Goal: Information Seeking & Learning: Find specific fact

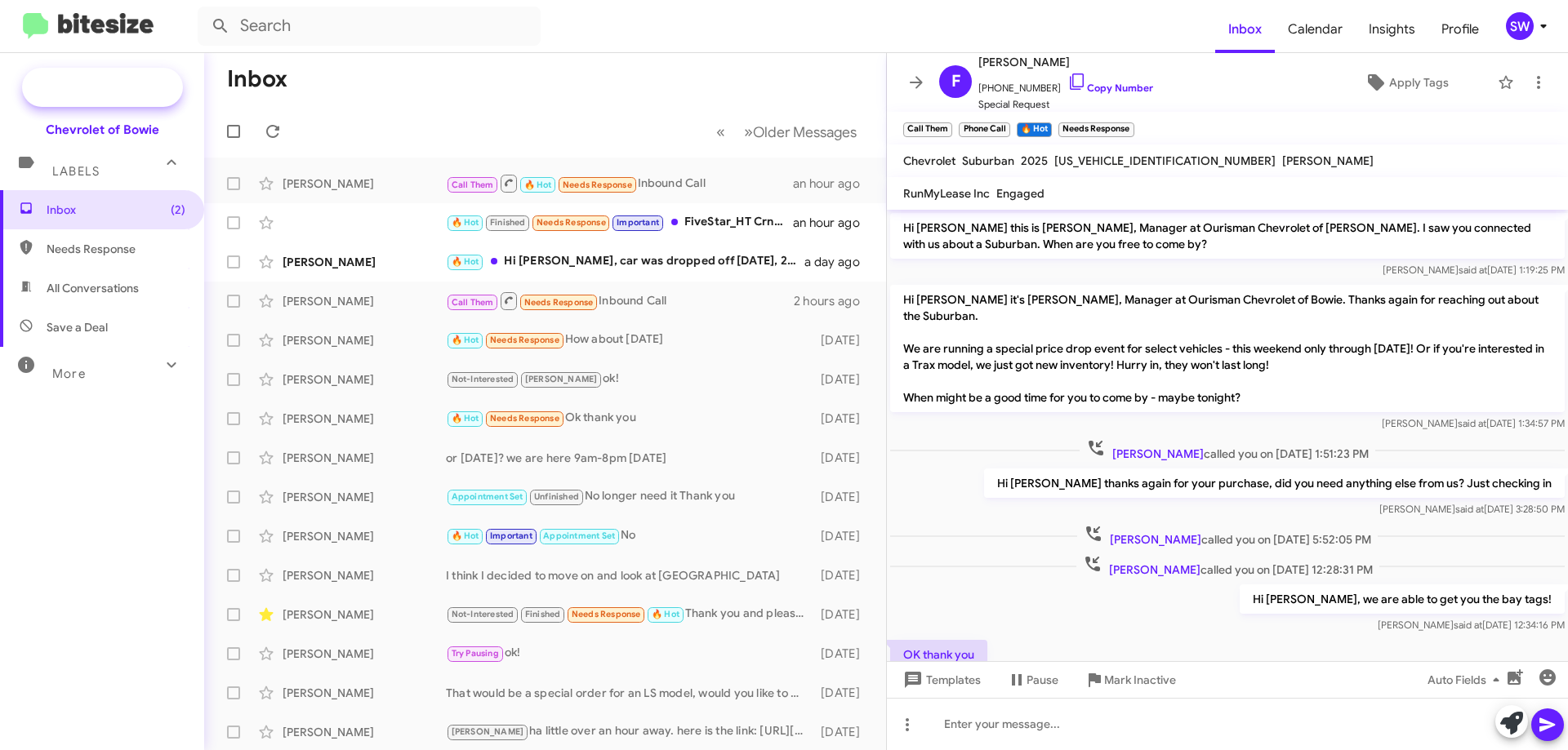
scroll to position [256, 0]
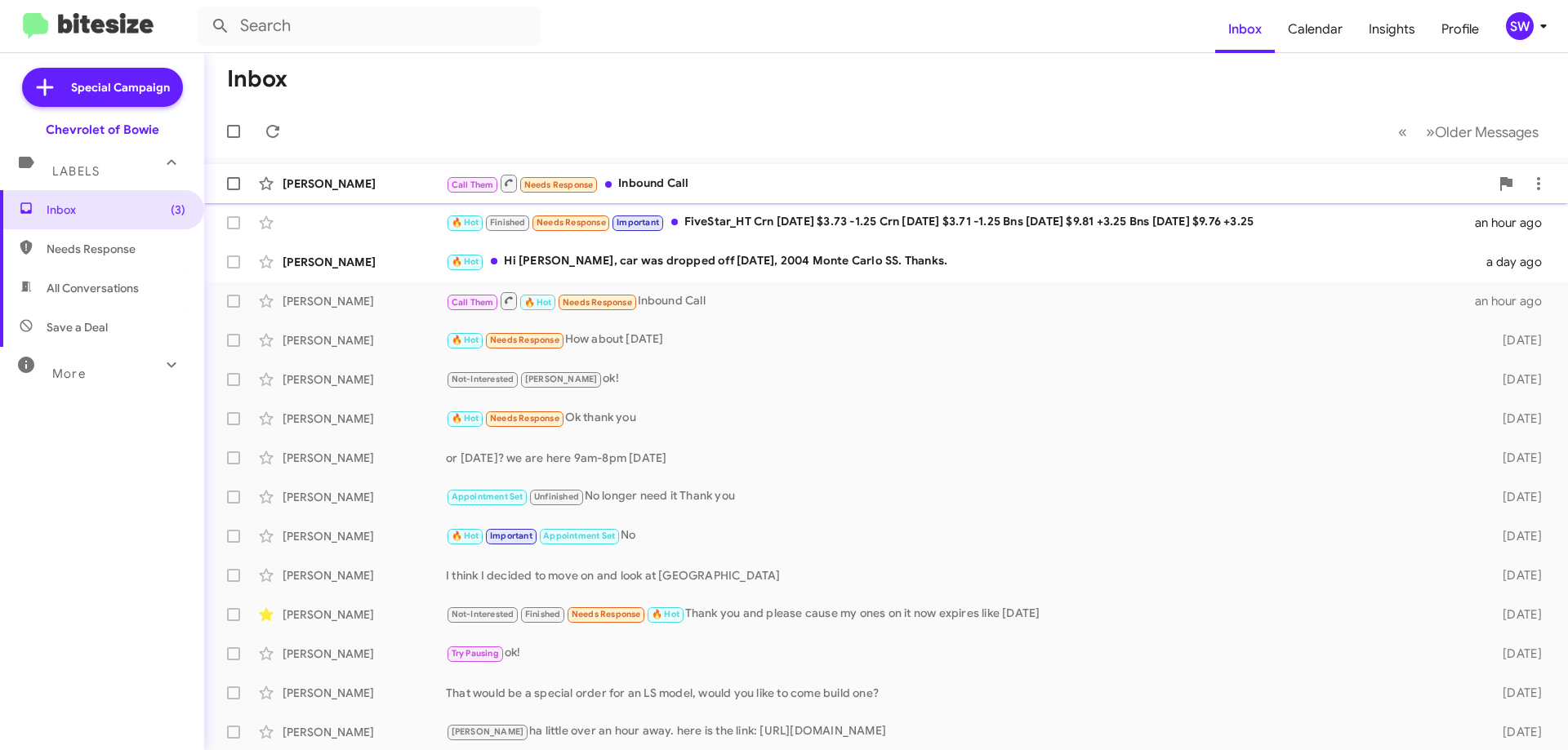
click at [671, 182] on div "Call Them Needs Response Inbound Call" at bounding box center [967, 183] width 1043 height 20
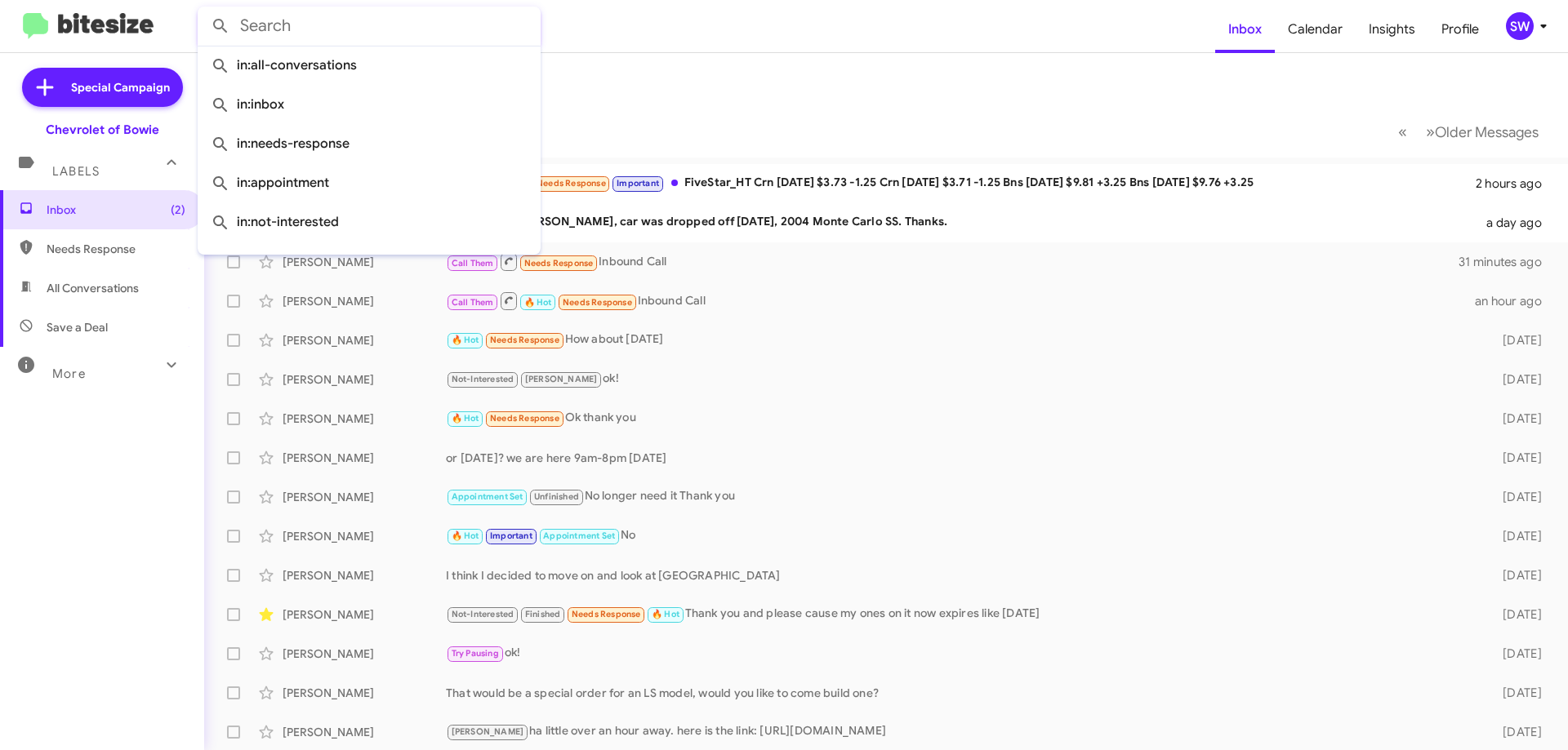
click at [303, 20] on input "text" at bounding box center [369, 26] width 343 height 39
paste input "(410) 818-6459"
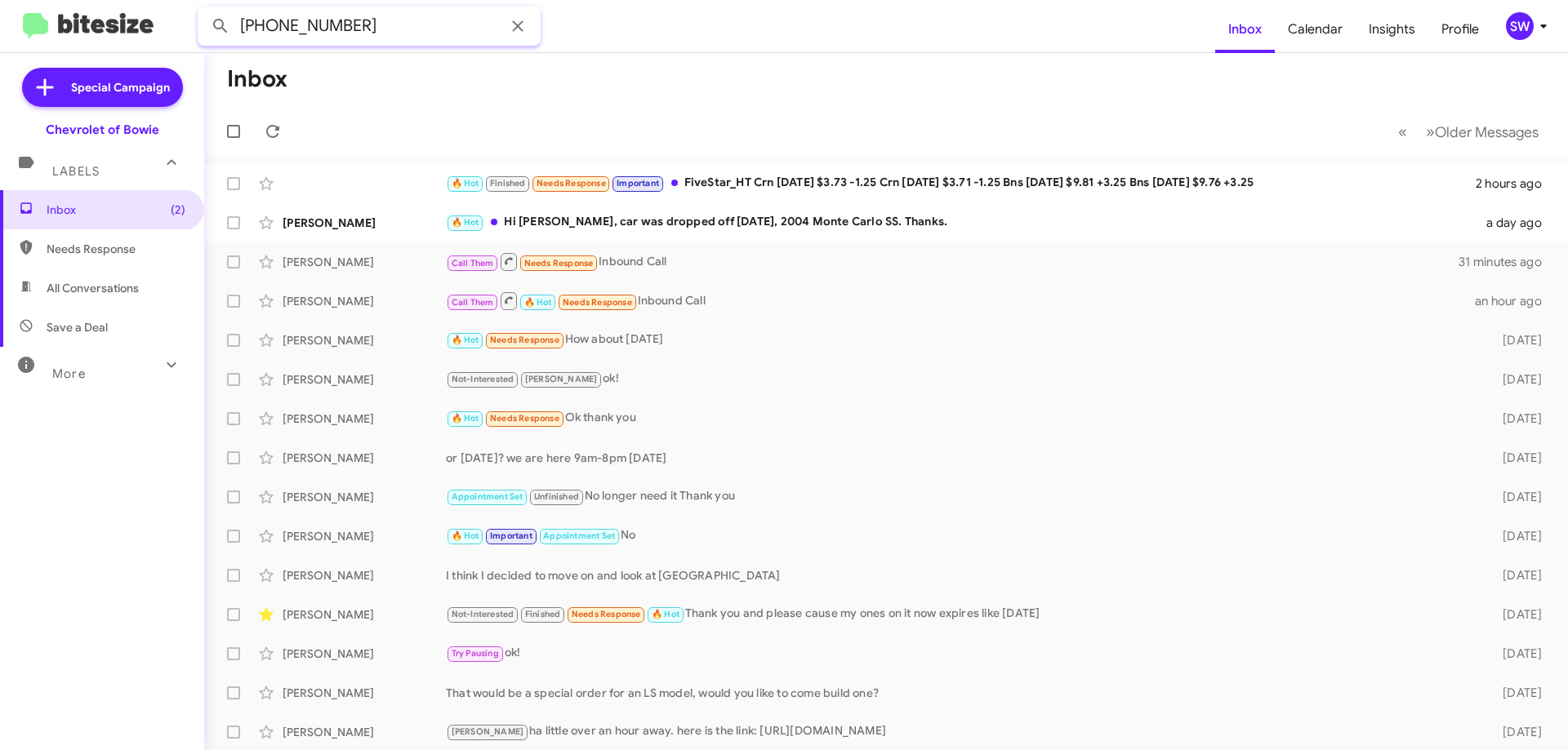
click at [204, 10] on button at bounding box center [220, 26] width 33 height 33
click at [364, 28] on input "(410) 818-6459" at bounding box center [369, 26] width 343 height 39
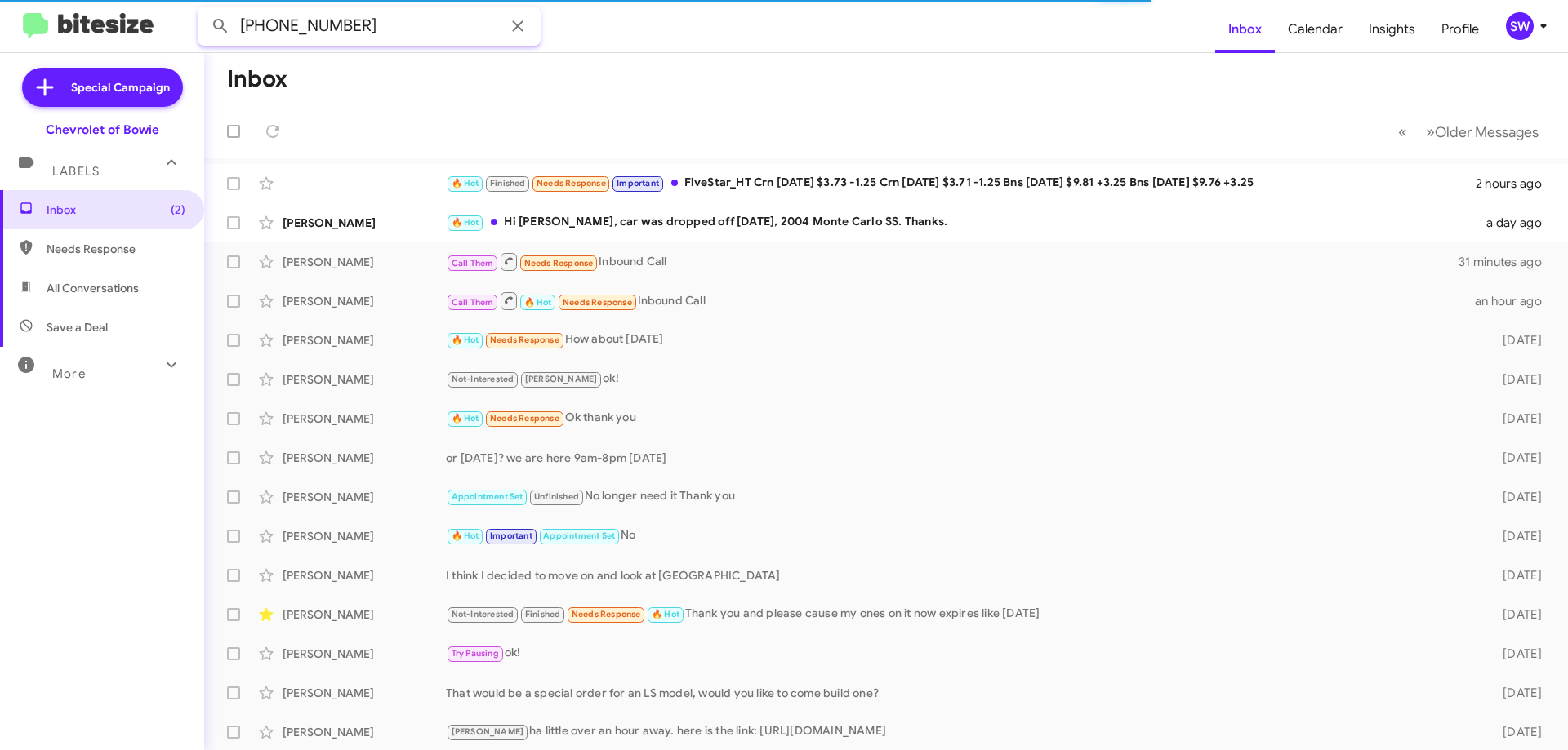
click at [204, 10] on button at bounding box center [220, 26] width 33 height 33
click at [85, 302] on span "All Conversations" at bounding box center [102, 288] width 204 height 39
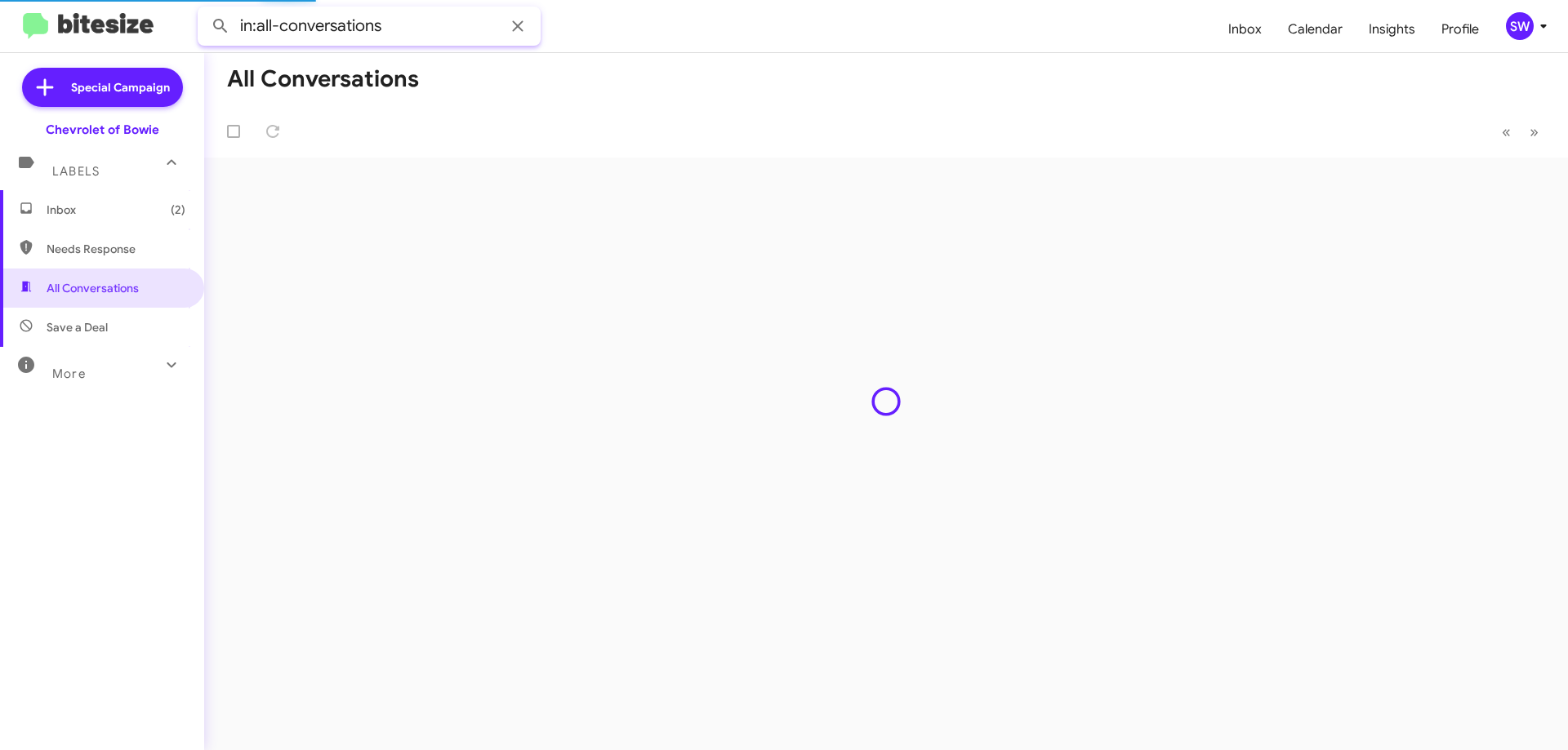
click at [408, 31] on input "in:all-conversations" at bounding box center [369, 26] width 343 height 39
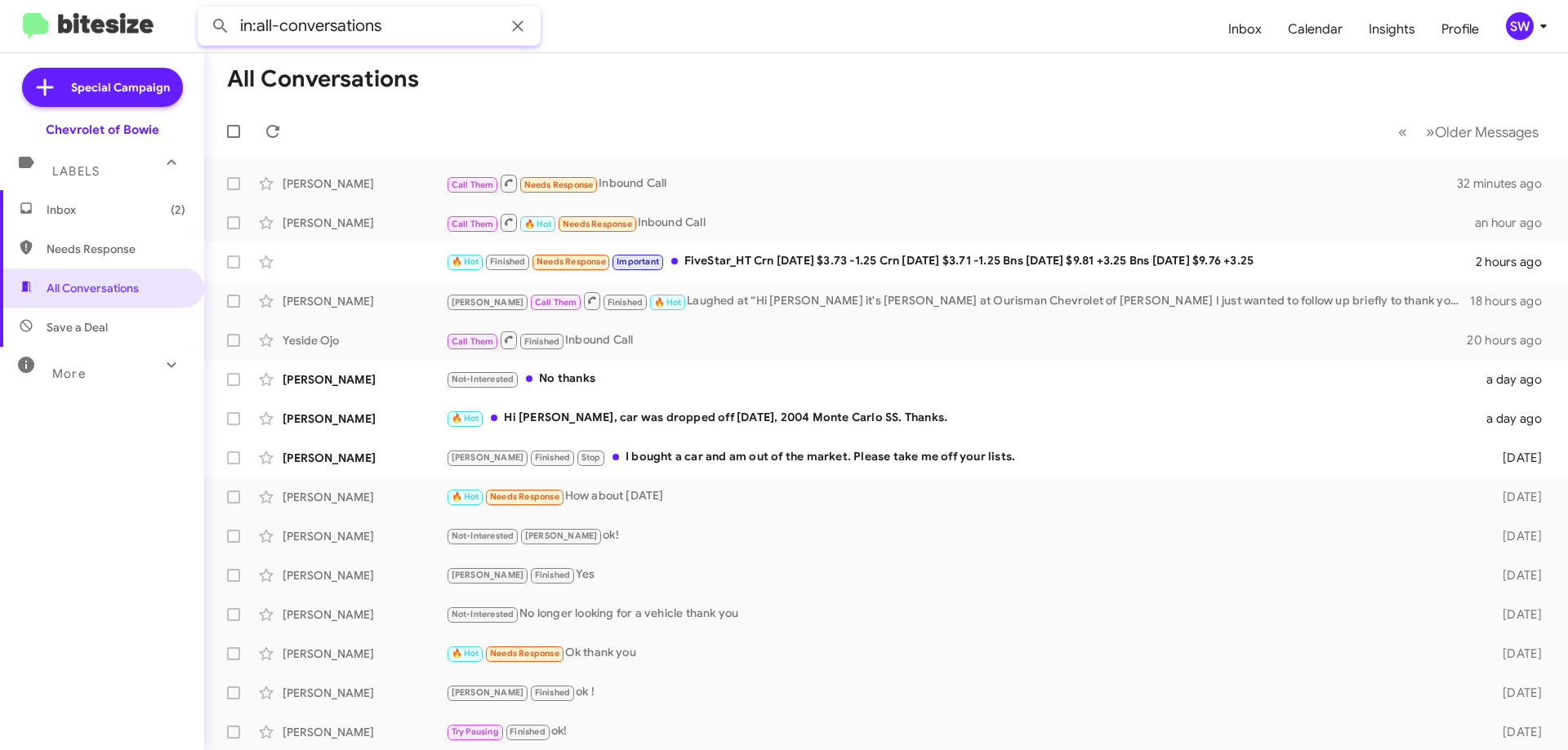
paste input "(410) 818-6459"
click at [204, 10] on button at bounding box center [220, 26] width 33 height 33
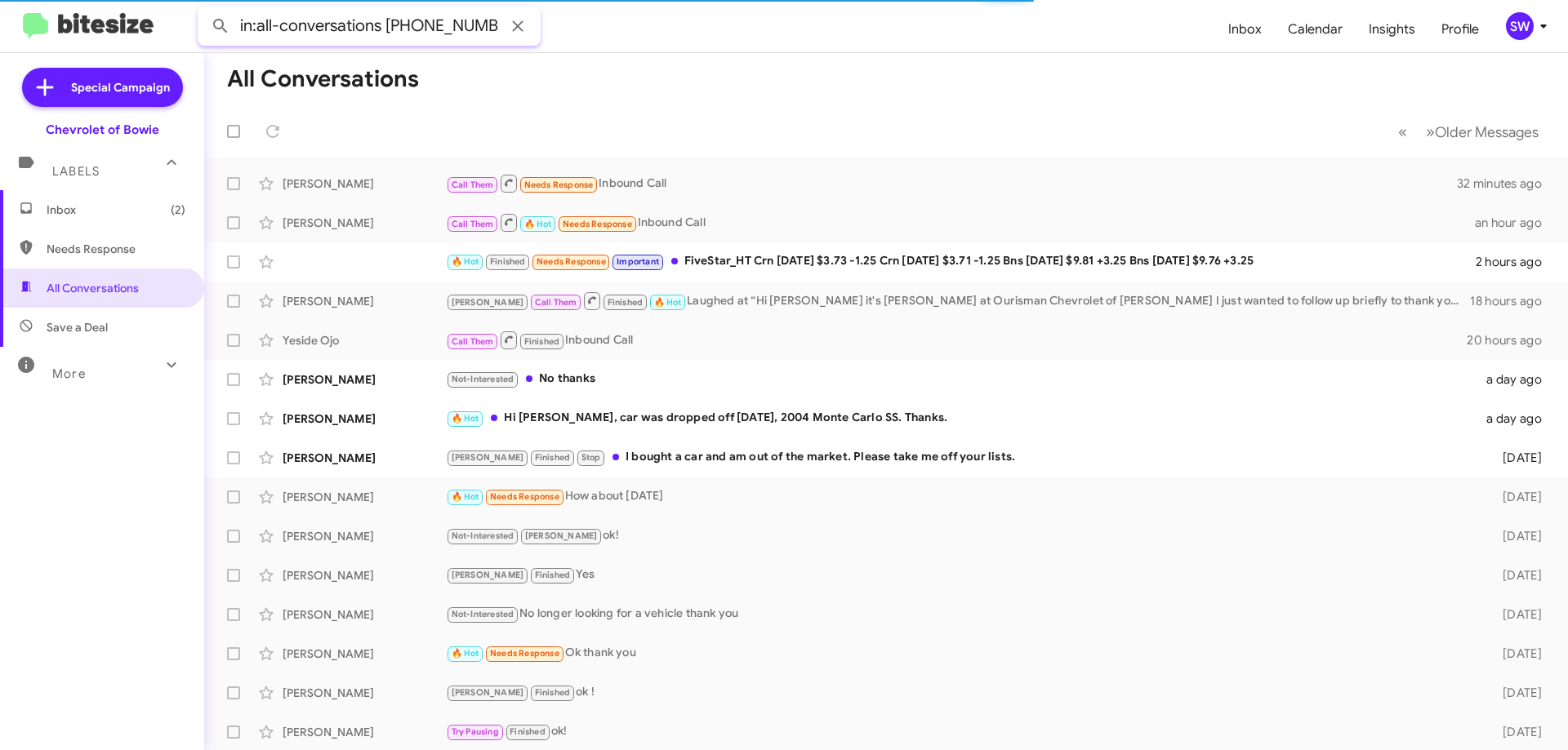
click at [204, 10] on button at bounding box center [220, 26] width 33 height 33
drag, startPoint x: 87, startPoint y: 329, endPoint x: 106, endPoint y: 313, distance: 24.8
click at [88, 328] on span "Save a Deal" at bounding box center [77, 327] width 61 height 17
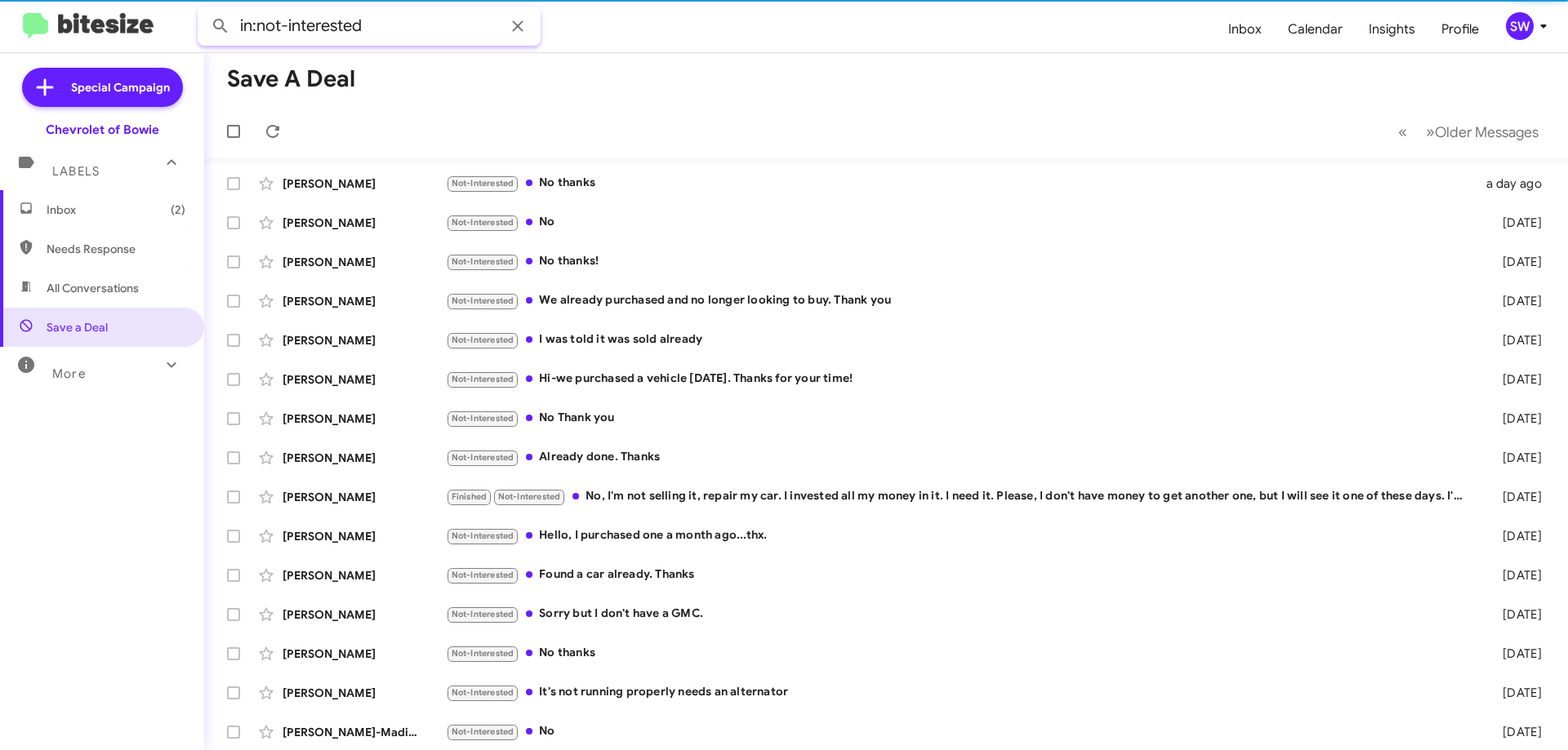
click at [427, 25] on input "in:not-interested" at bounding box center [369, 26] width 343 height 39
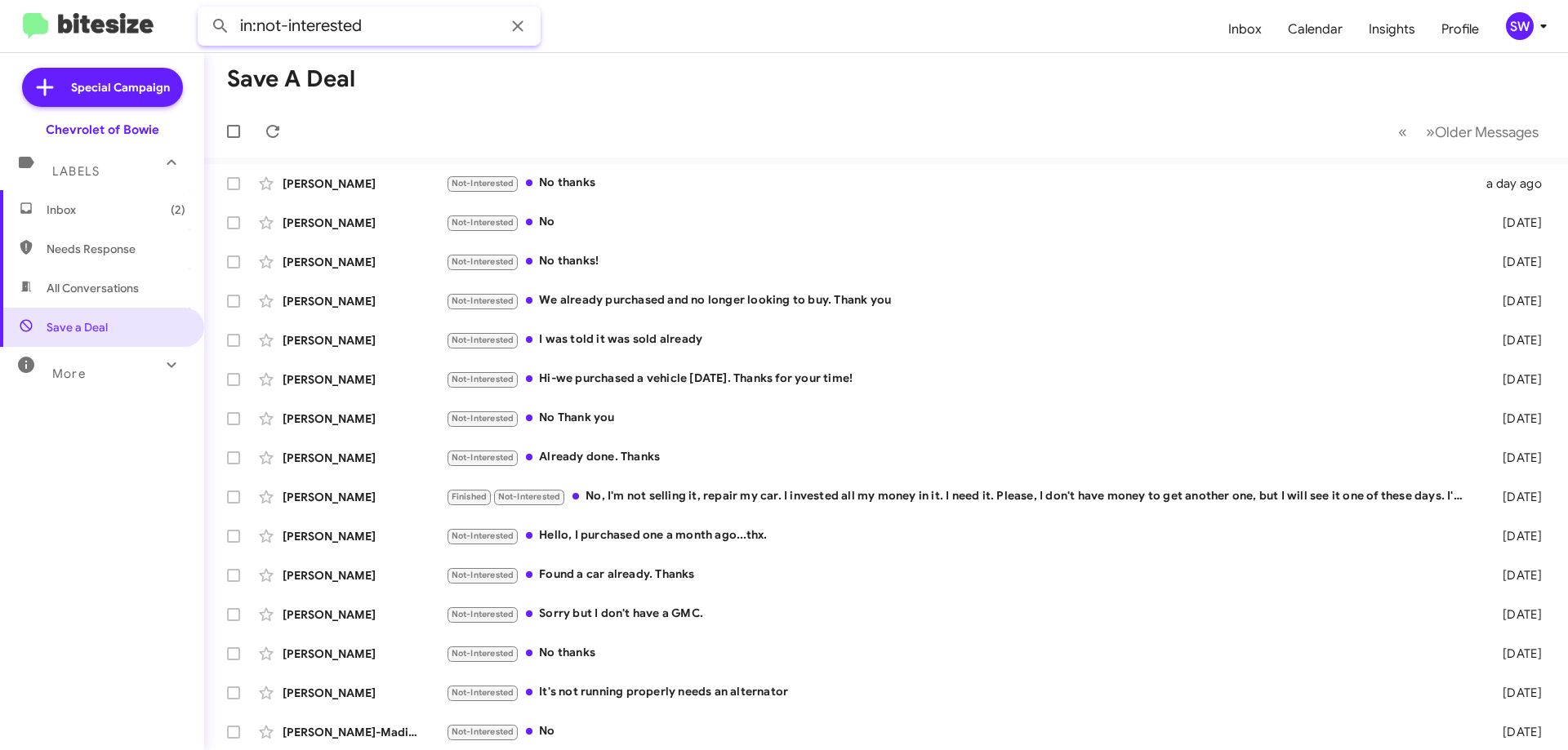
paste input "(410) 818-6459"
click at [204, 10] on button at bounding box center [220, 26] width 33 height 33
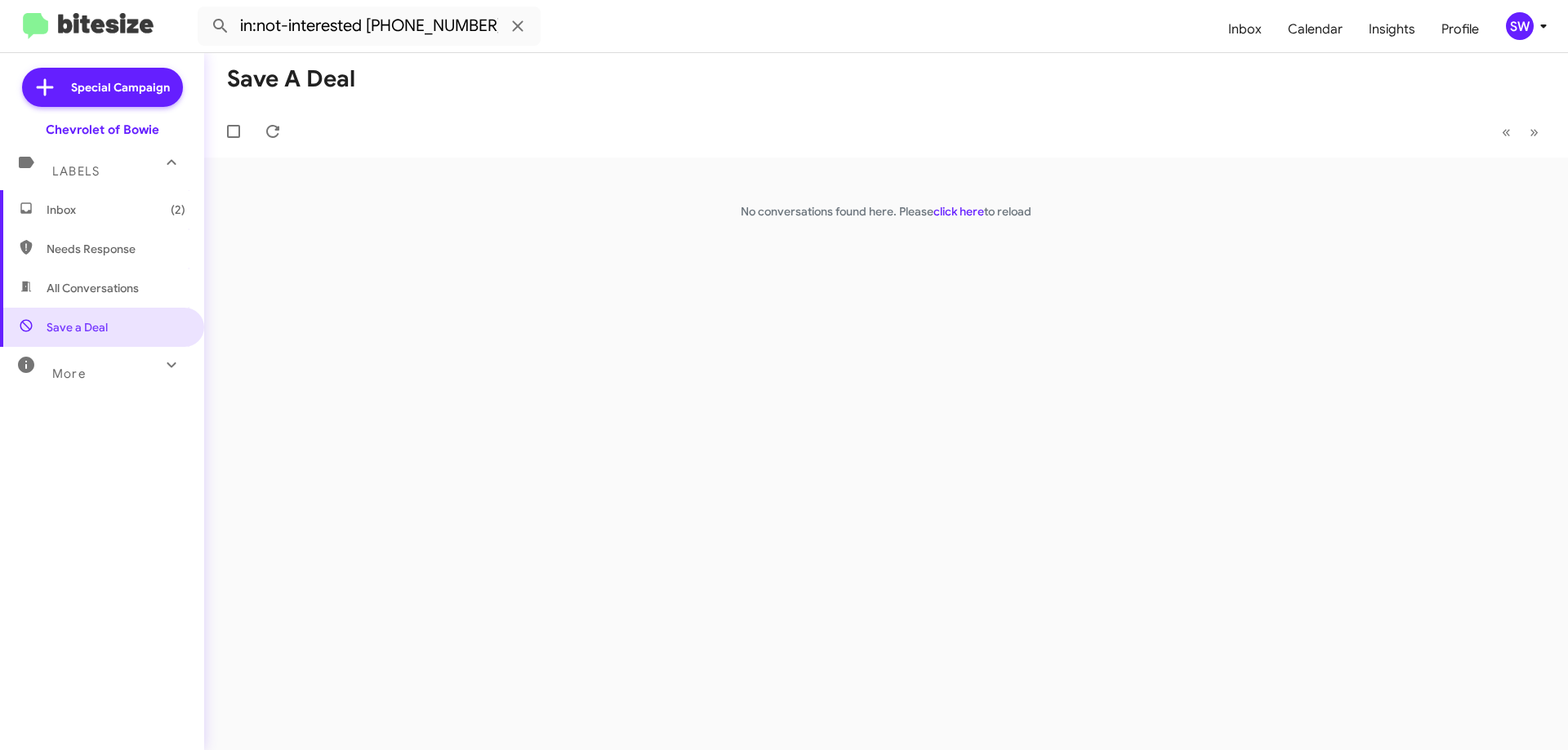
click at [162, 366] on icon at bounding box center [171, 364] width 19 height 19
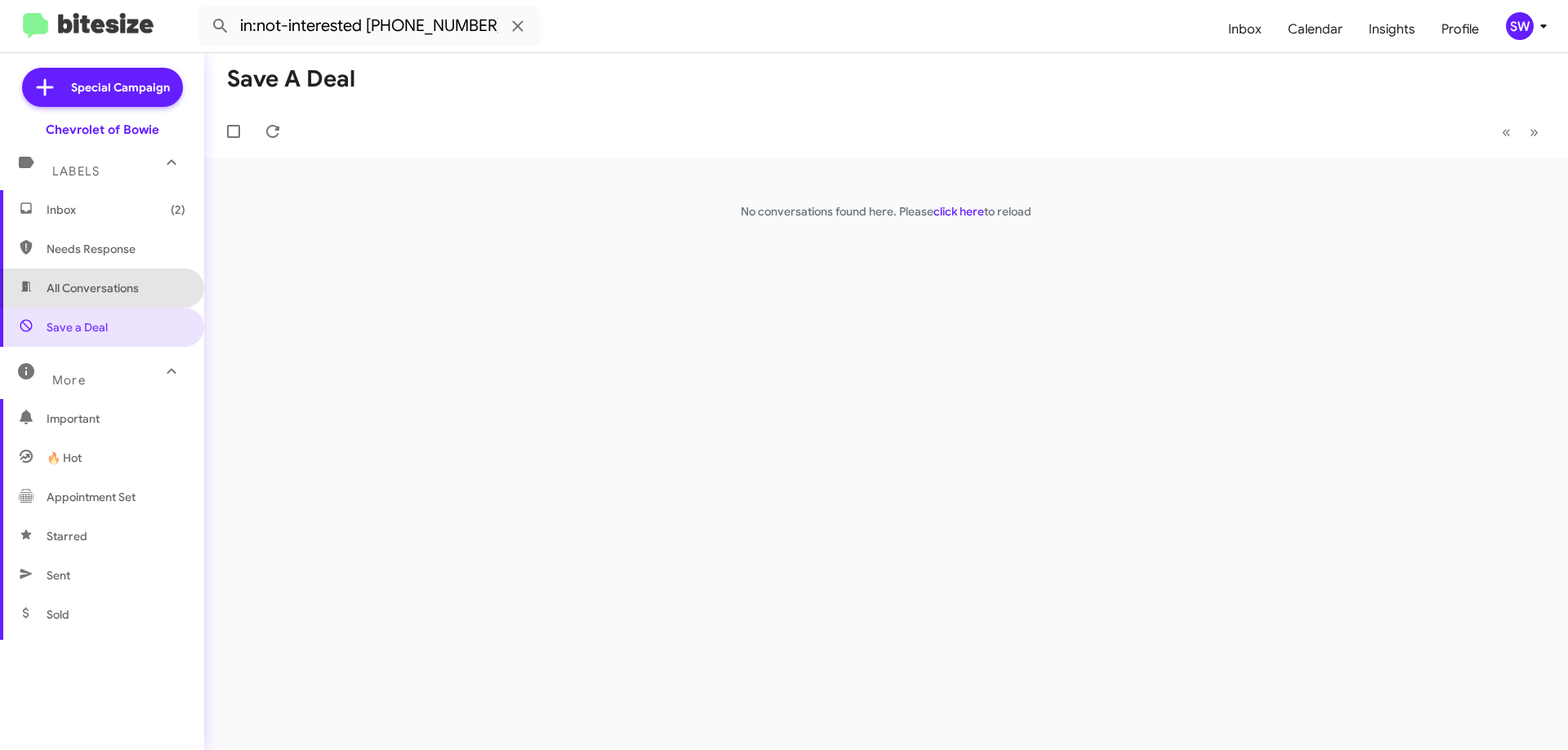
click at [129, 279] on span "All Conversations" at bounding box center [102, 288] width 204 height 39
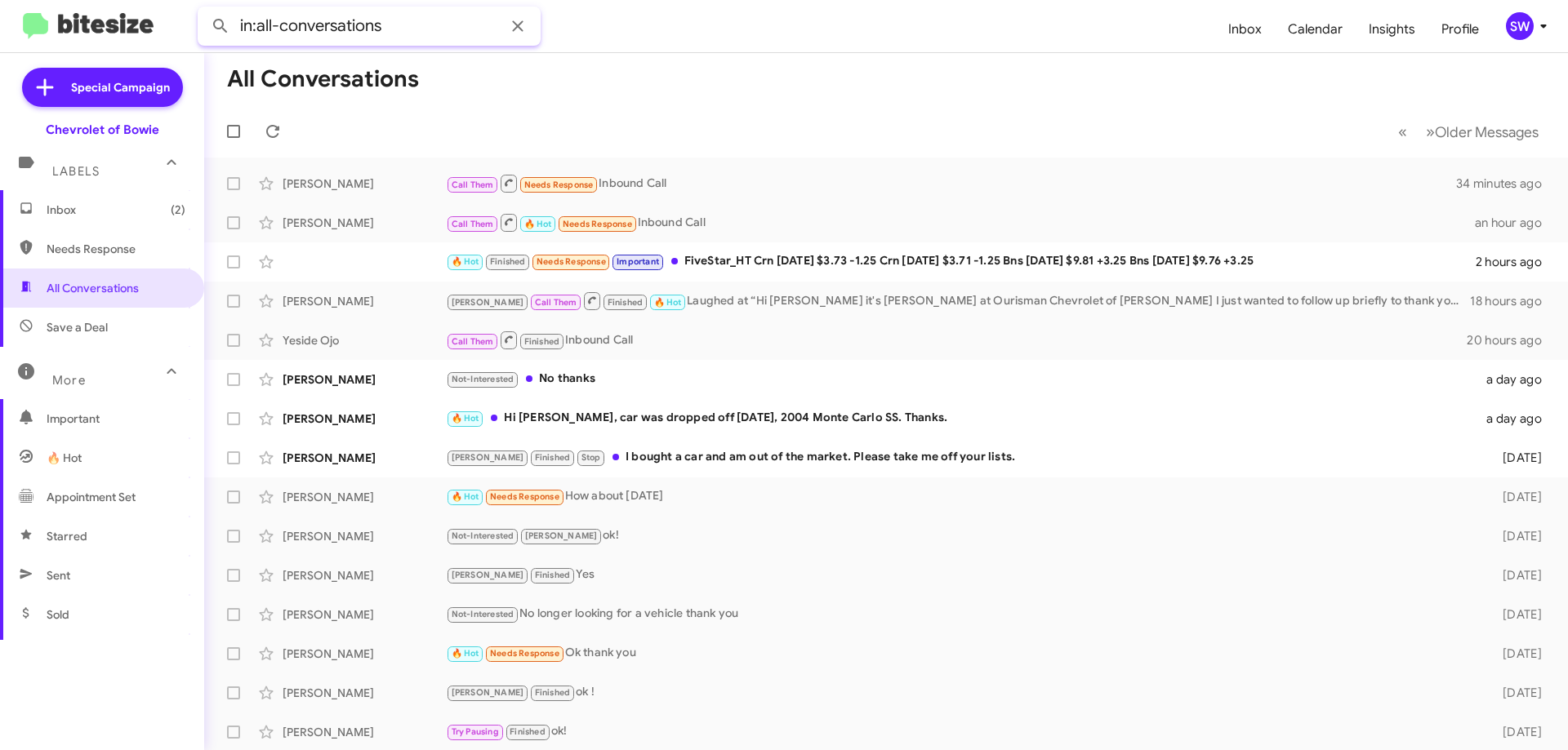
paste input "(410) 818-6459"
click at [204, 10] on button at bounding box center [220, 26] width 33 height 33
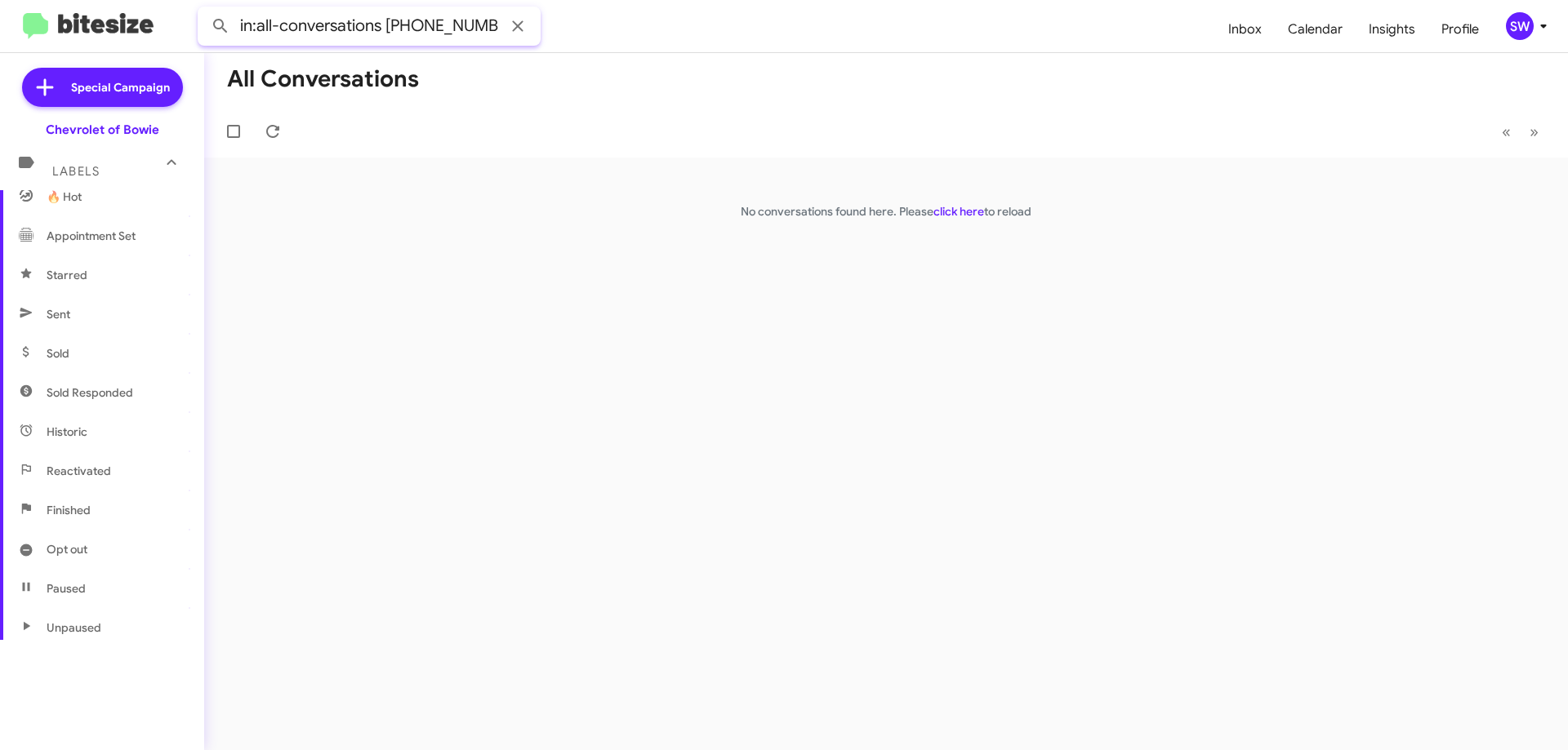
scroll to position [321, 0]
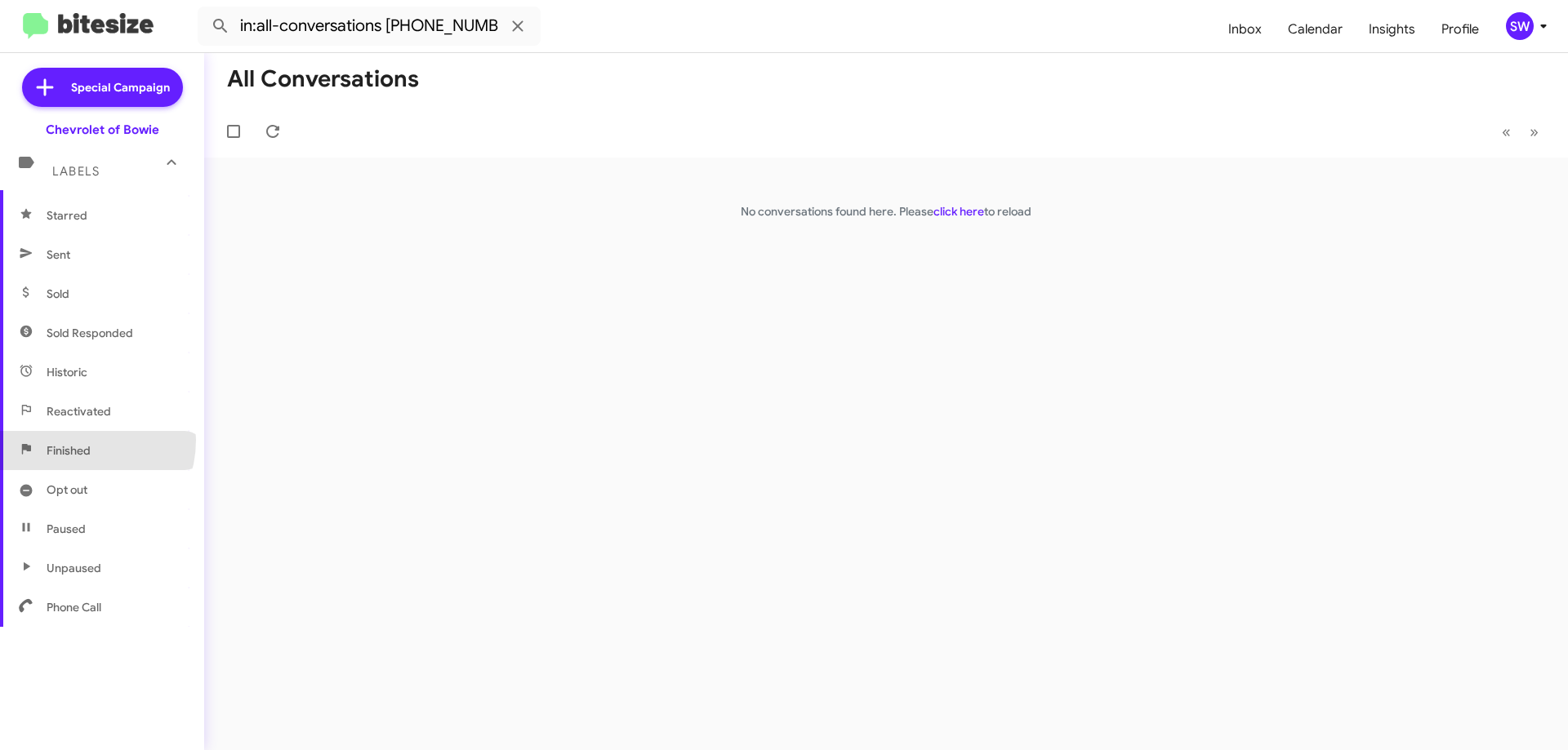
drag, startPoint x: 74, startPoint y: 440, endPoint x: 147, endPoint y: 399, distance: 83.7
click at [74, 441] on span "Finished" at bounding box center [102, 450] width 204 height 39
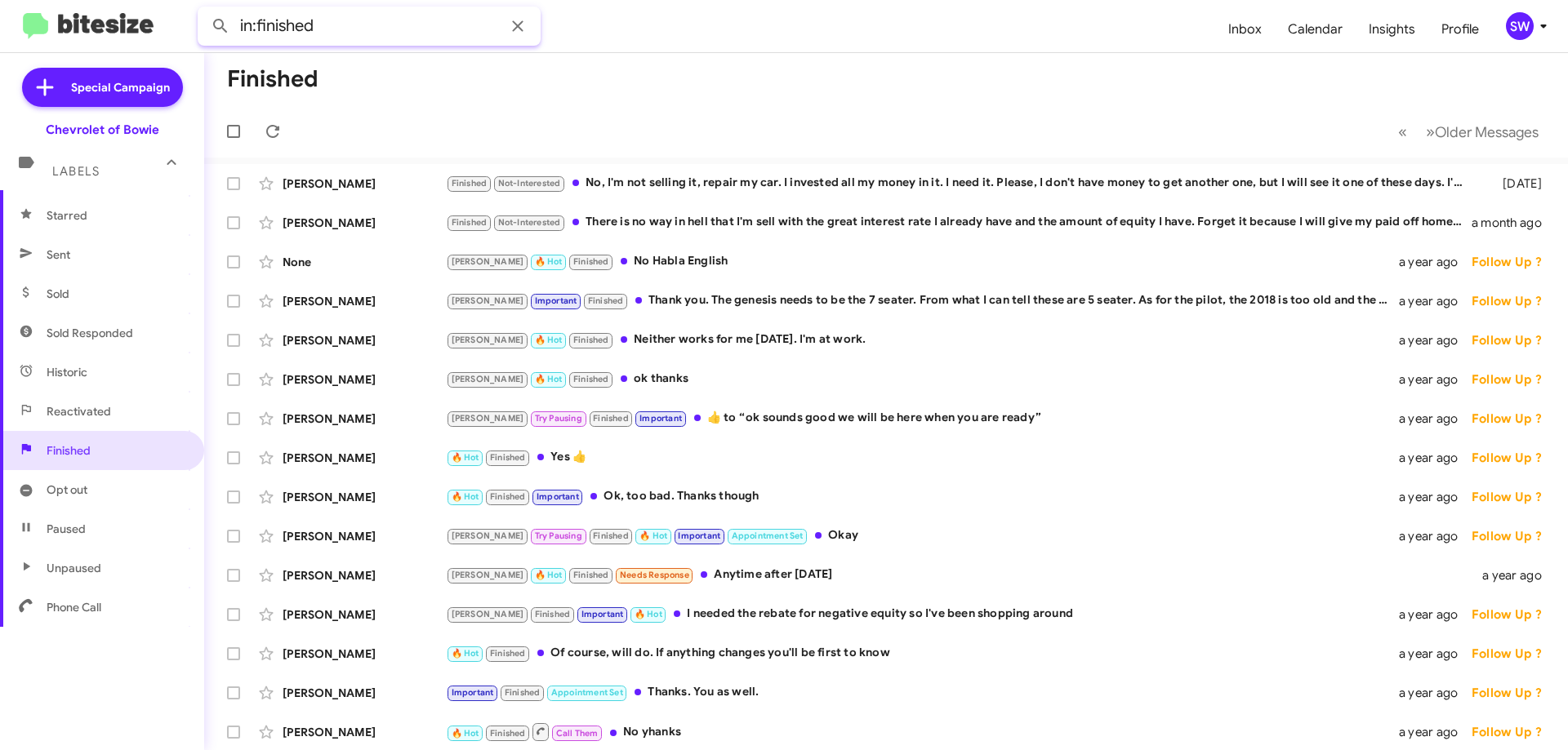
paste input "(410) 818-6459"
type input "in:finished (410) 818-6459"
click at [204, 10] on button at bounding box center [220, 26] width 33 height 33
